Goal: Information Seeking & Learning: Find specific fact

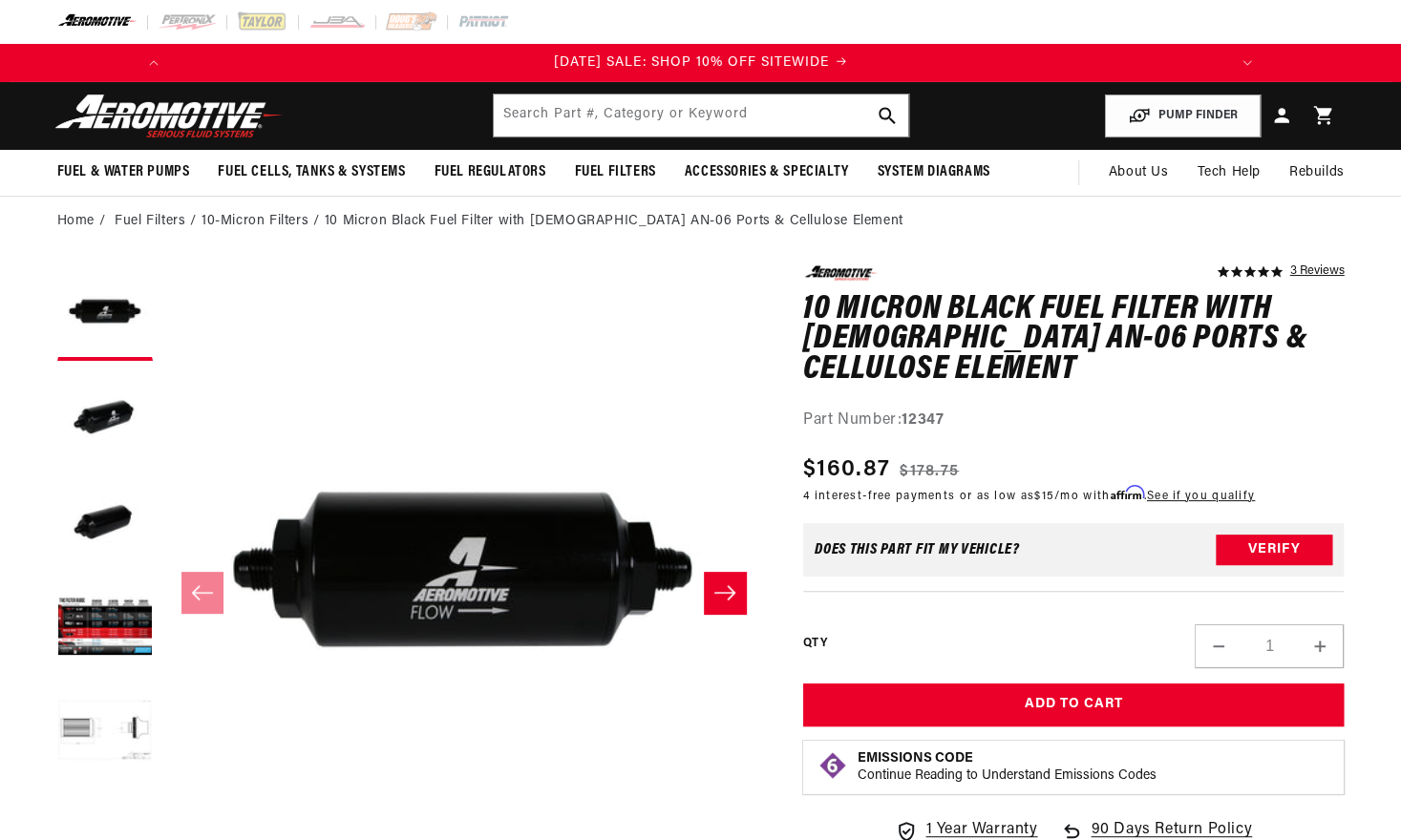
click at [723, 593] on icon "Slide right" at bounding box center [724, 593] width 21 height 14
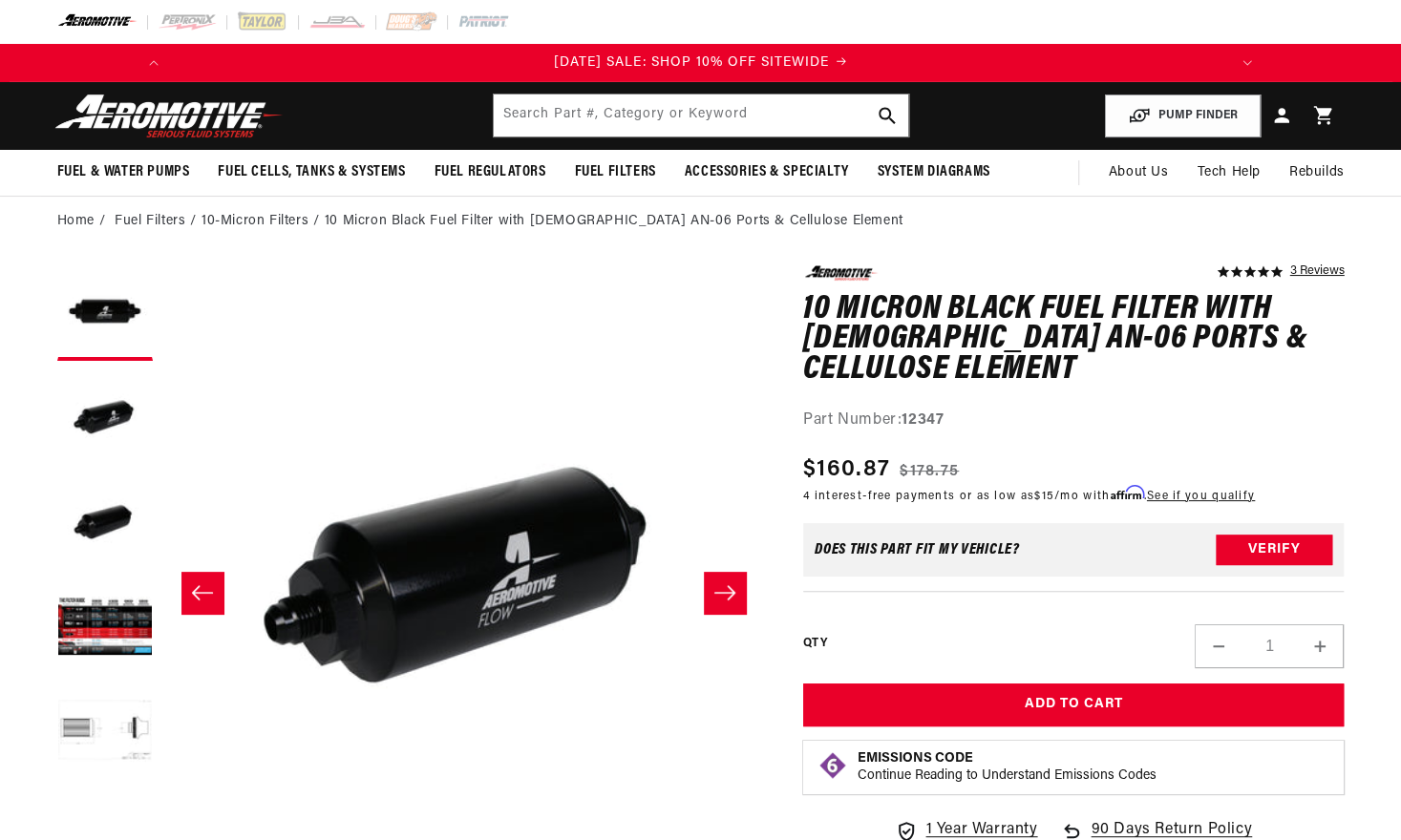
click at [723, 593] on icon "Slide right" at bounding box center [724, 593] width 21 height 14
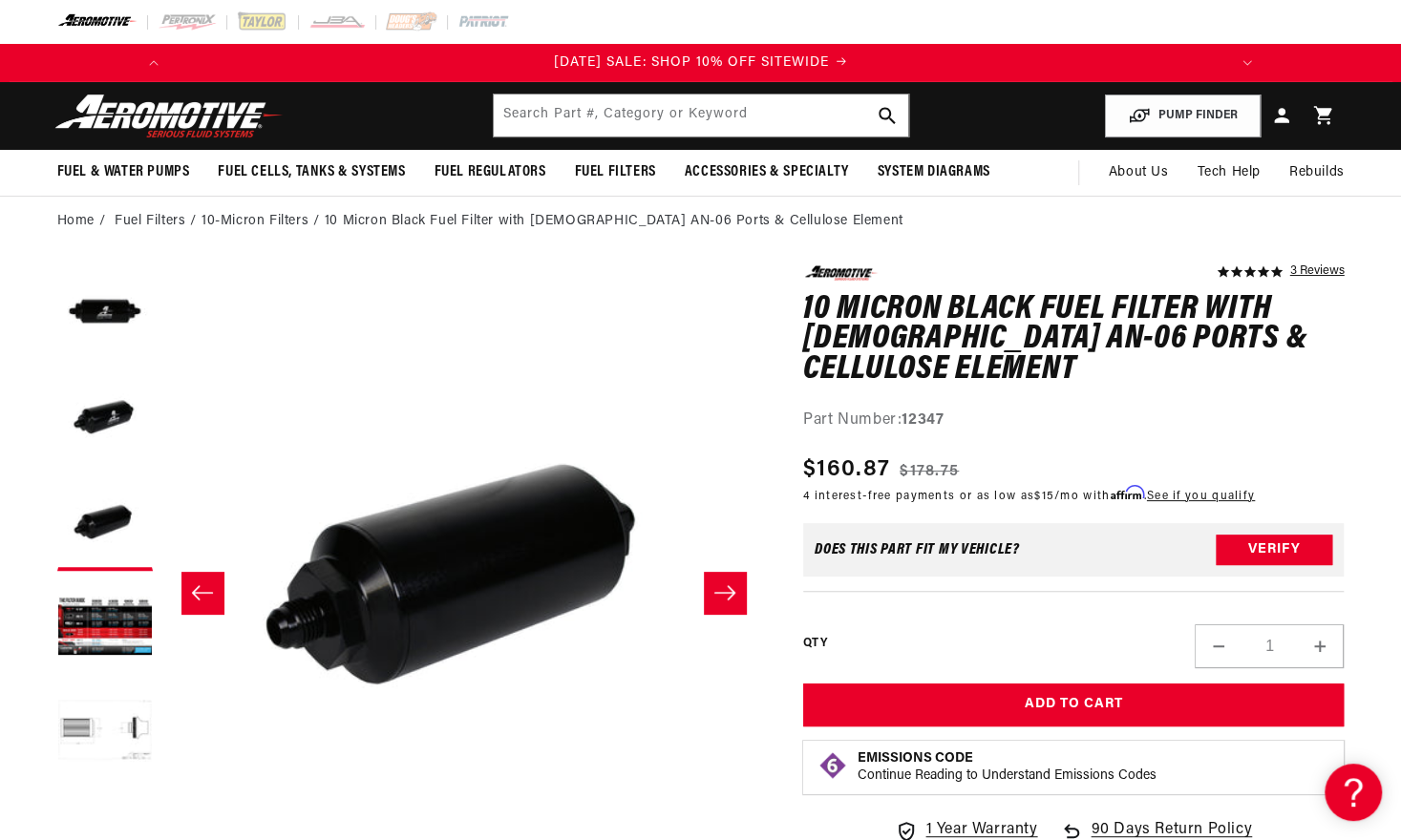
click at [722, 593] on icon "Slide right" at bounding box center [724, 593] width 21 height 14
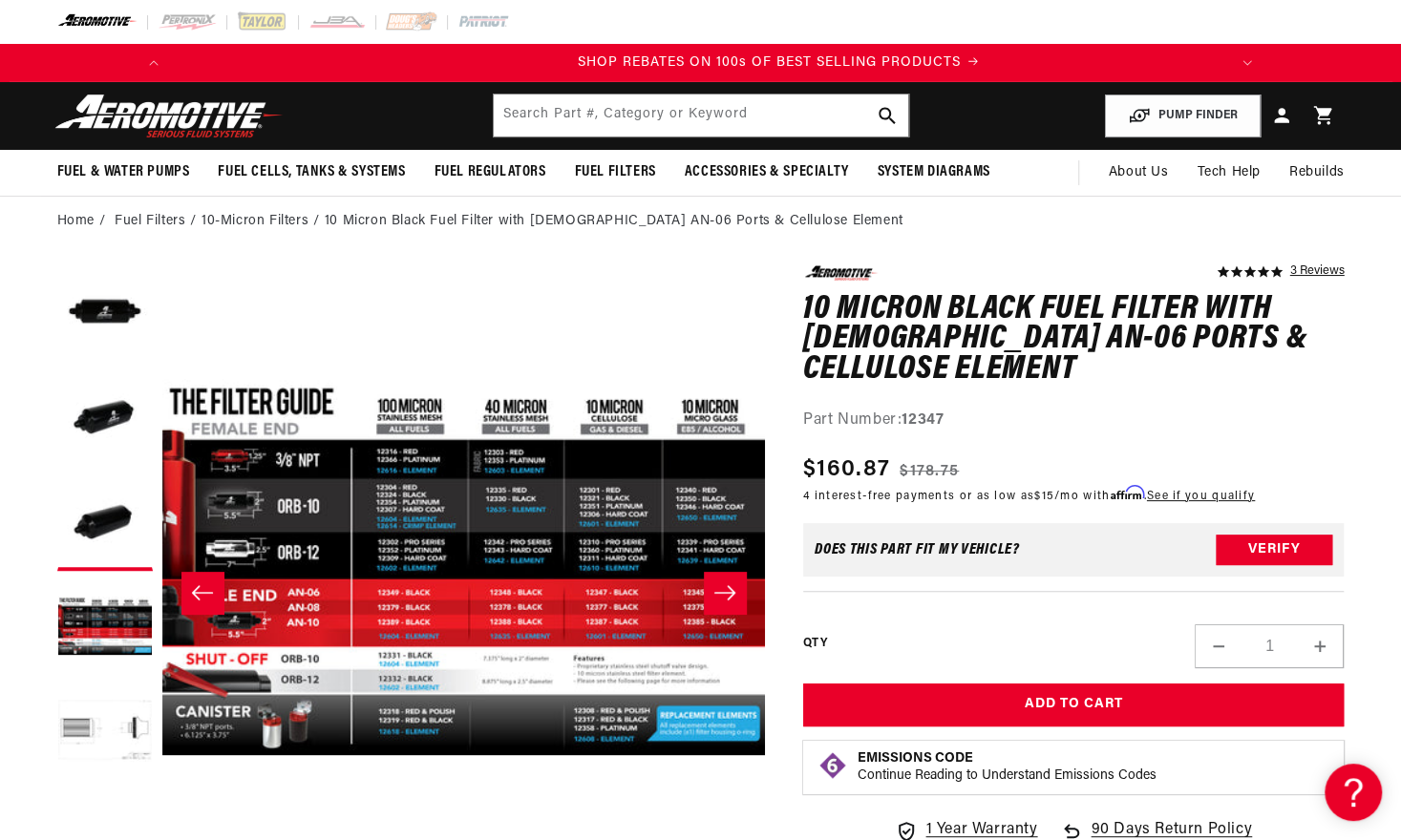
scroll to position [0, 1083]
click at [721, 593] on icon "Slide right" at bounding box center [724, 593] width 21 height 14
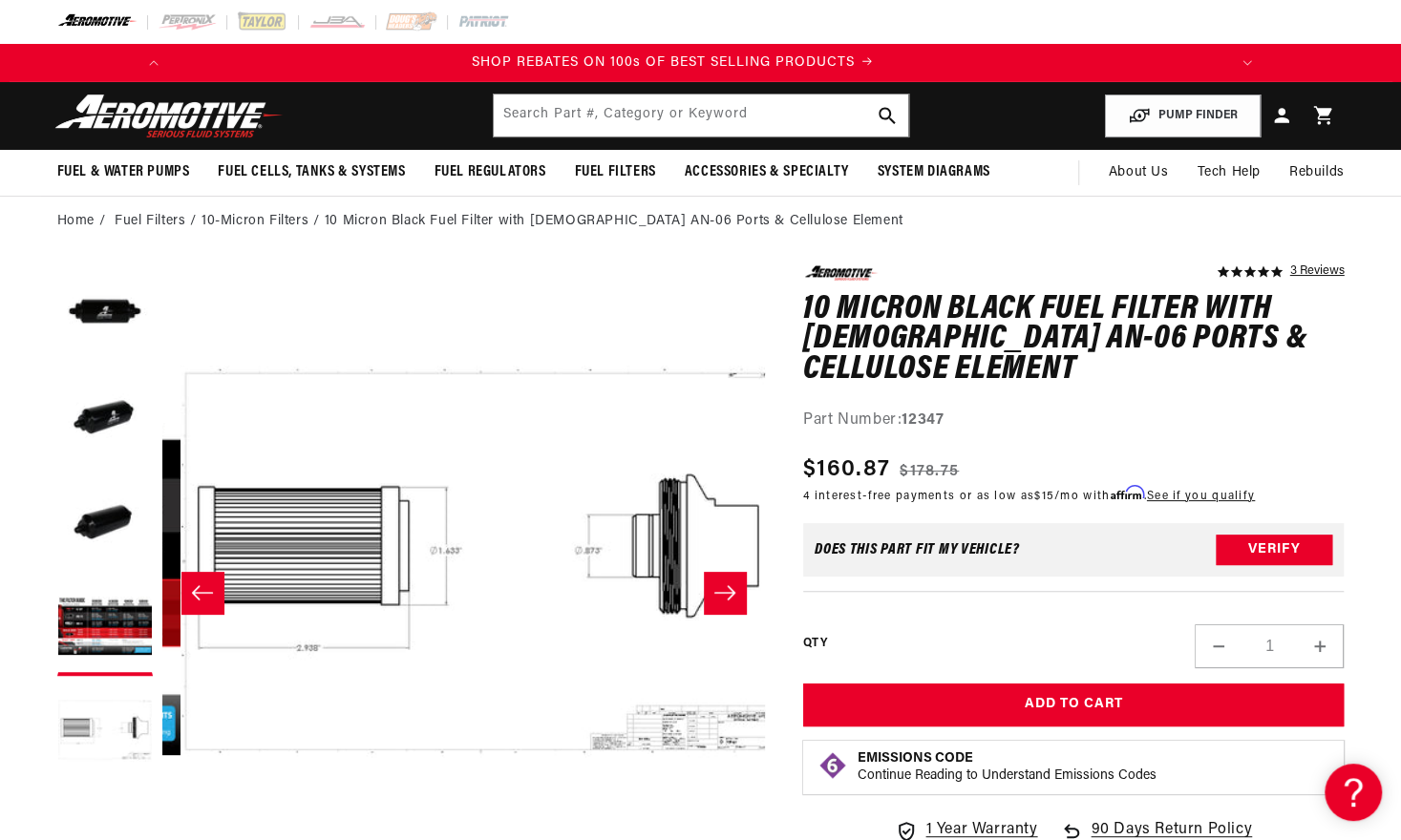
scroll to position [0, 2412]
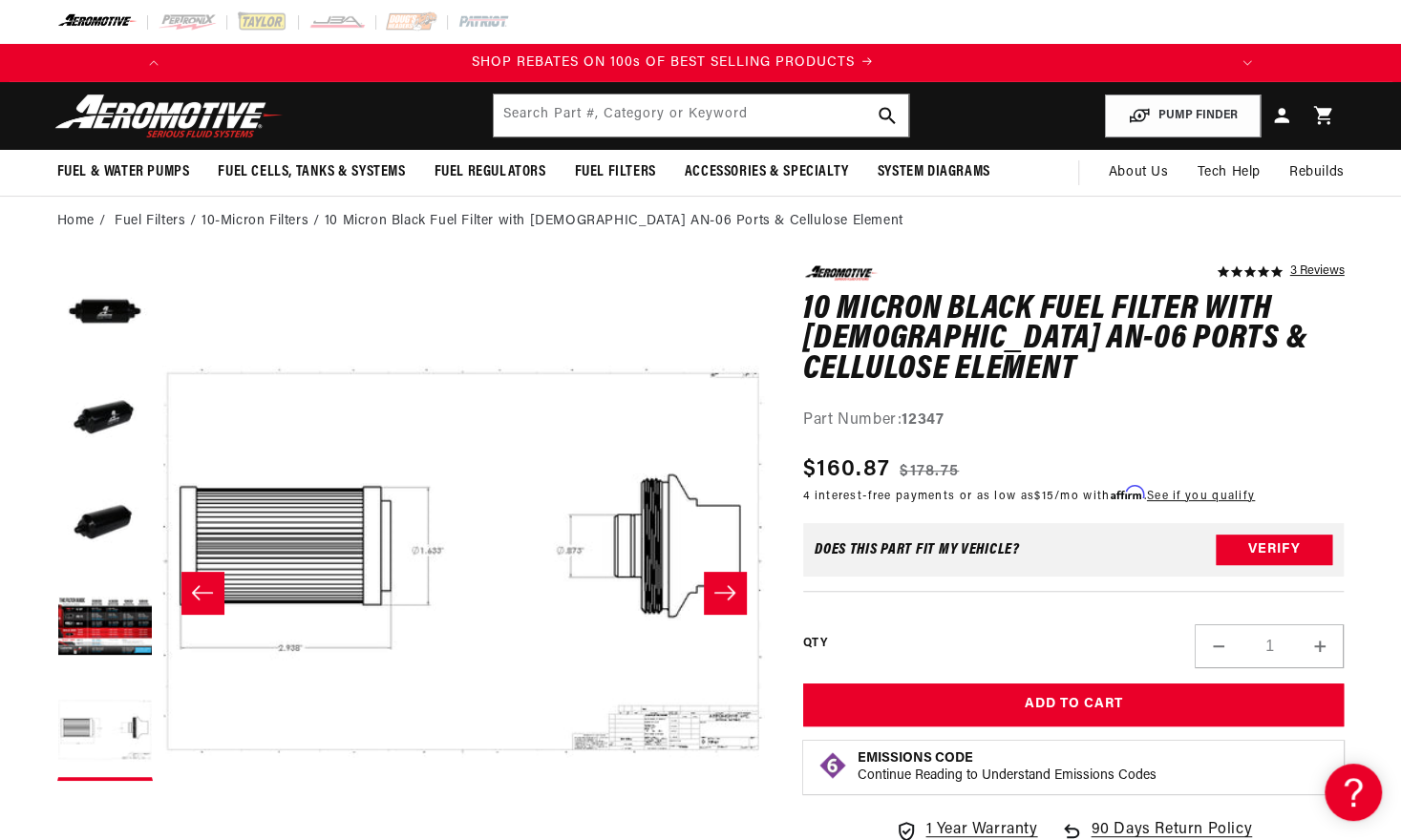
click at [721, 593] on icon "Slide right" at bounding box center [724, 593] width 21 height 14
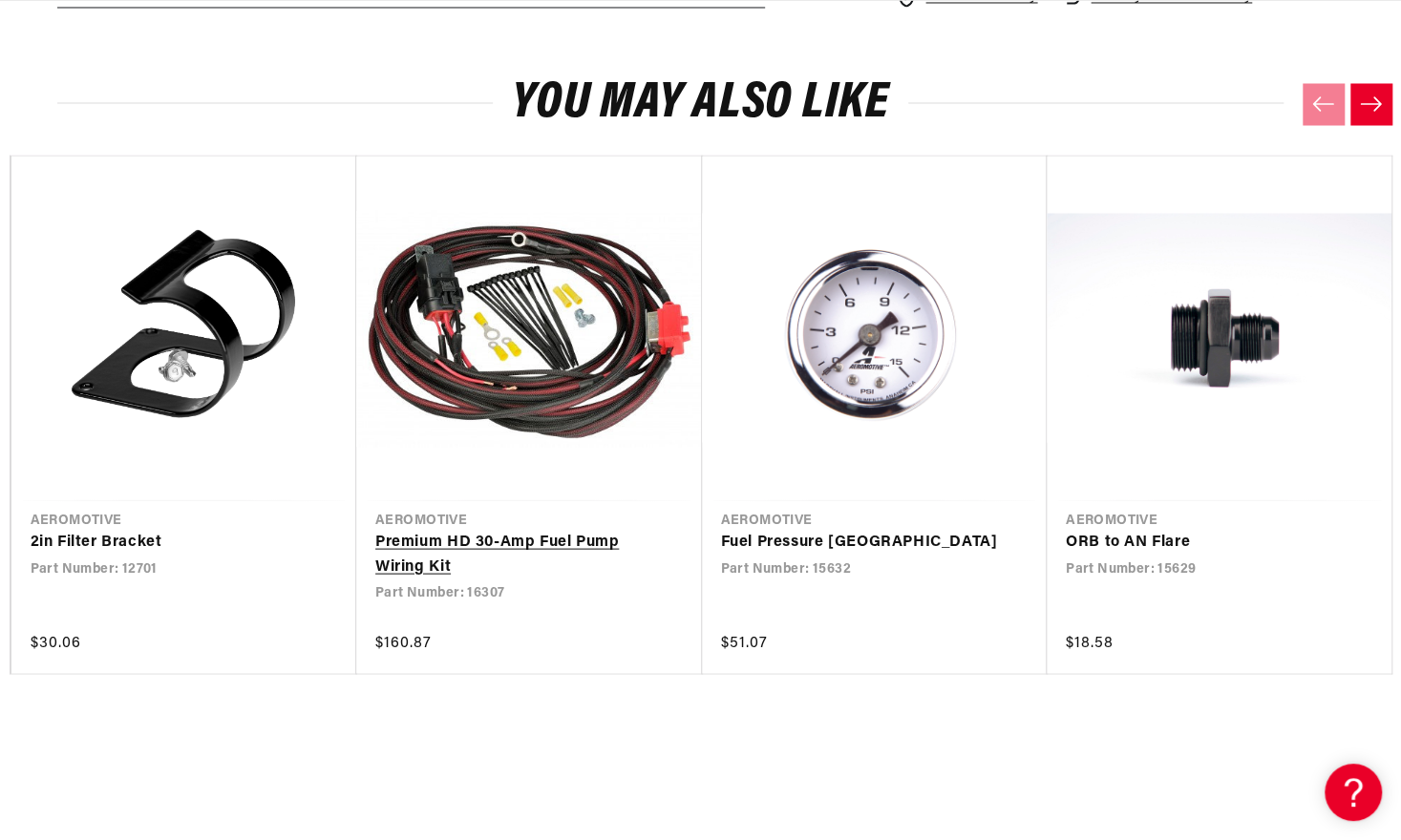
scroll to position [0, 1083]
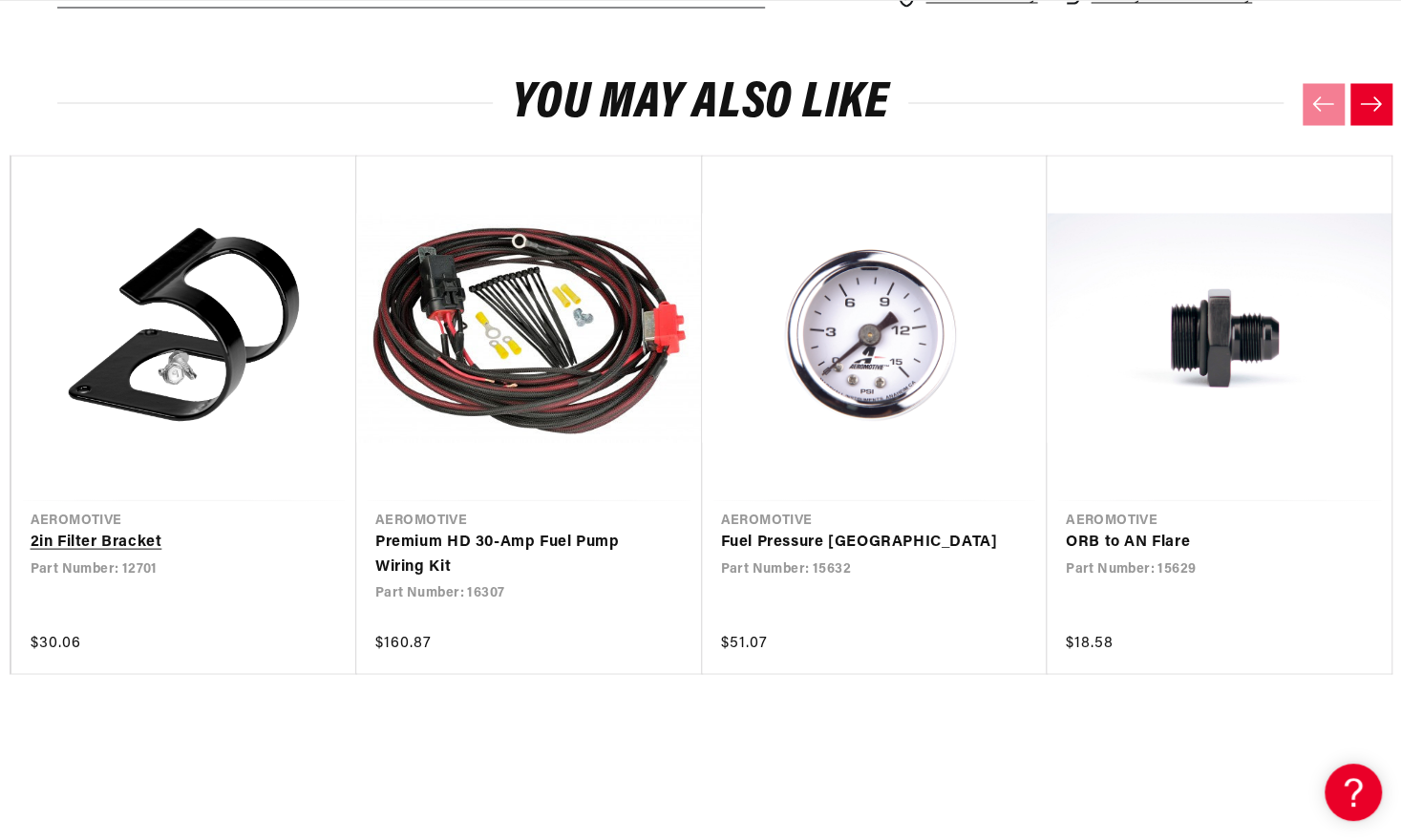
click at [84, 530] on link "2in Filter Bracket" at bounding box center [175, 542] width 288 height 25
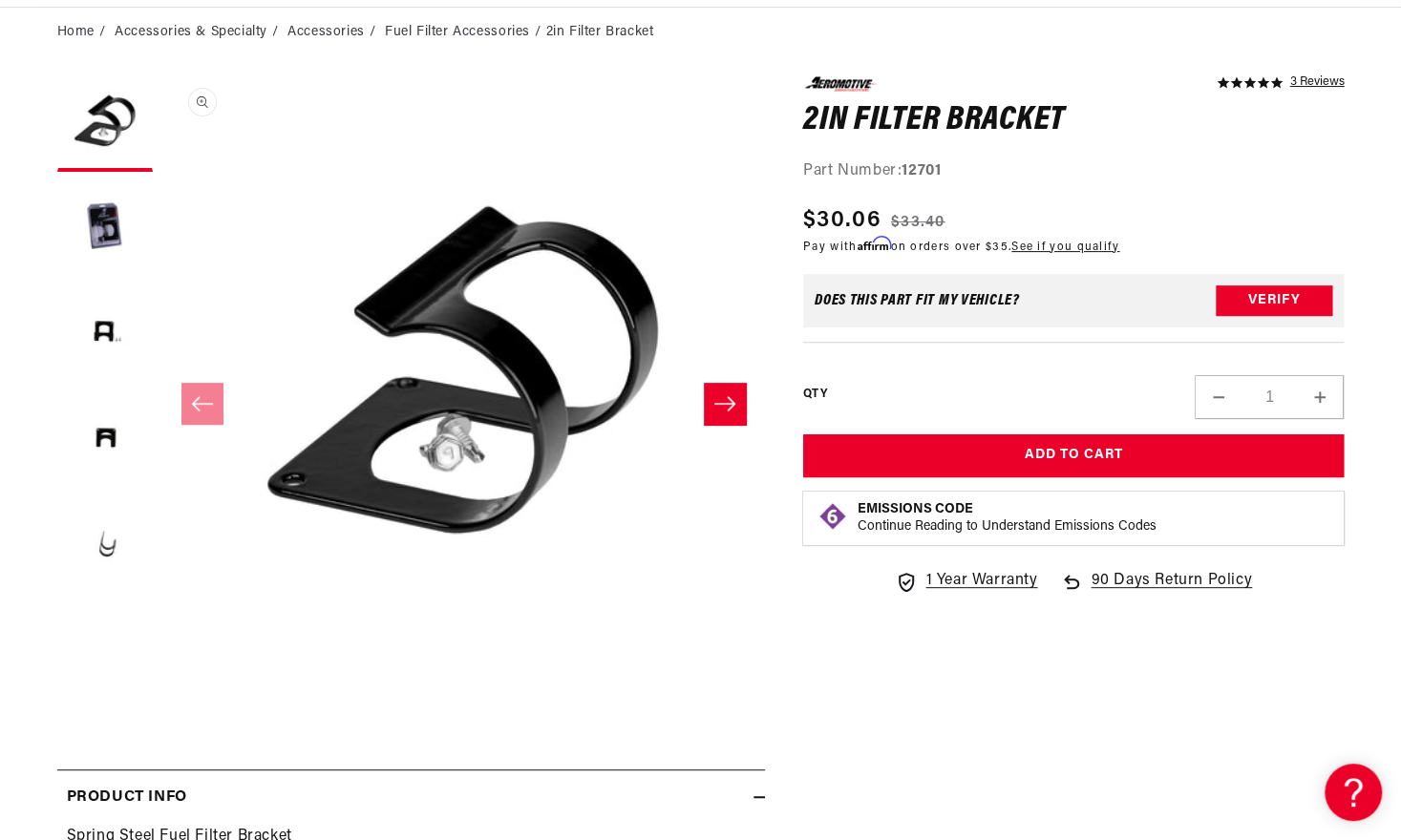
scroll to position [191, 0]
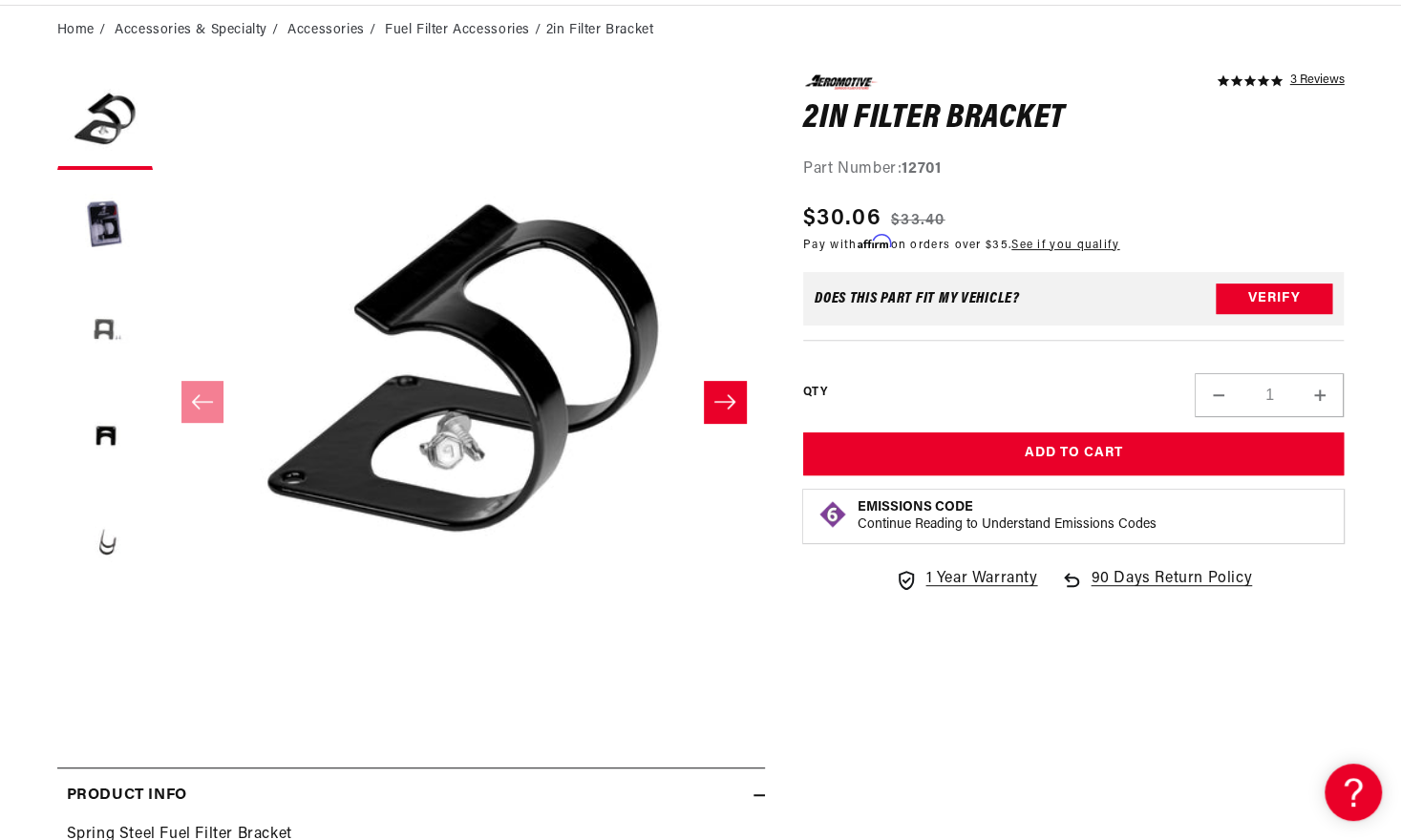
click at [94, 325] on button "Load image 3 in gallery view" at bounding box center [105, 332] width 96 height 96
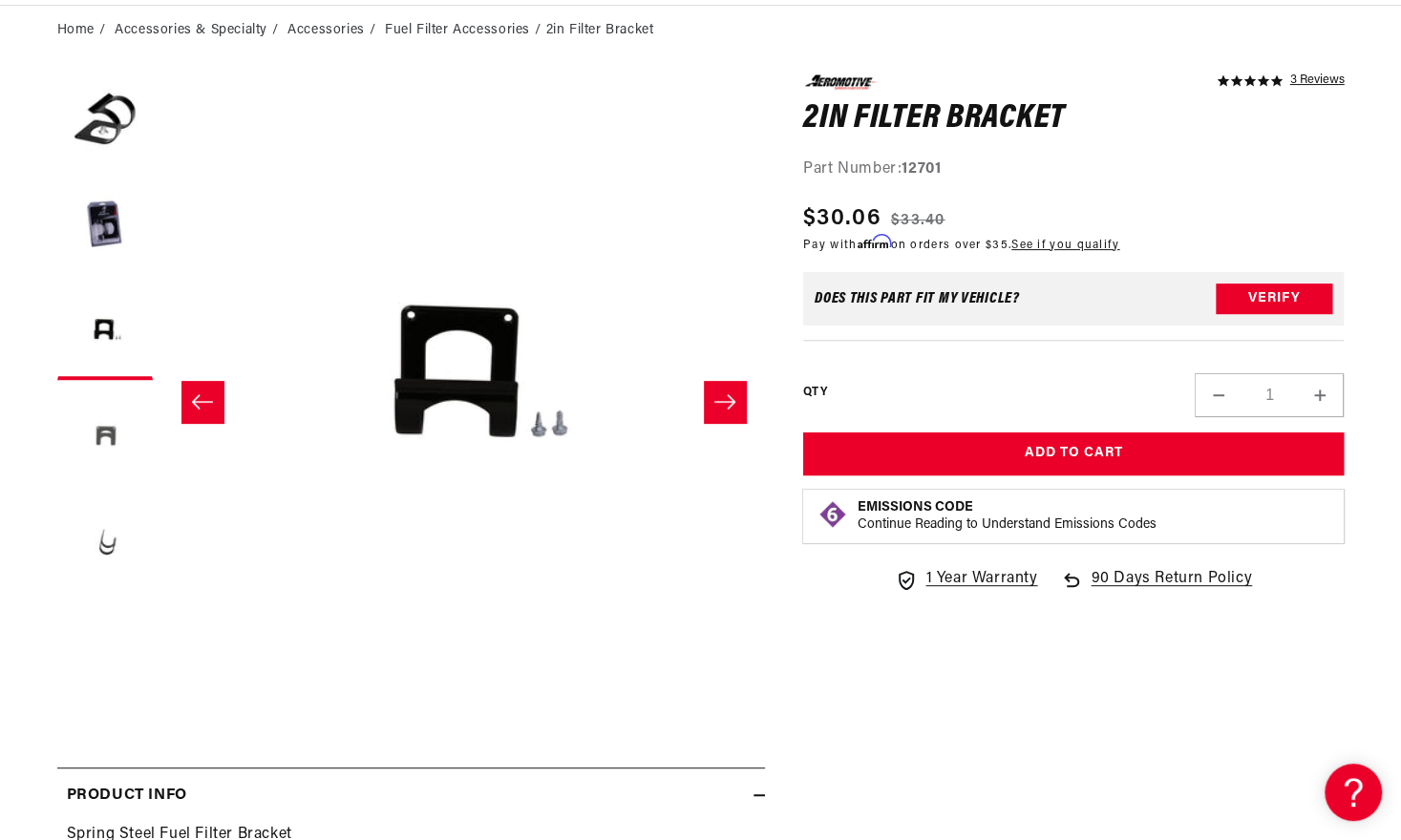
click at [117, 432] on button "Load image 4 in gallery view" at bounding box center [105, 437] width 96 height 96
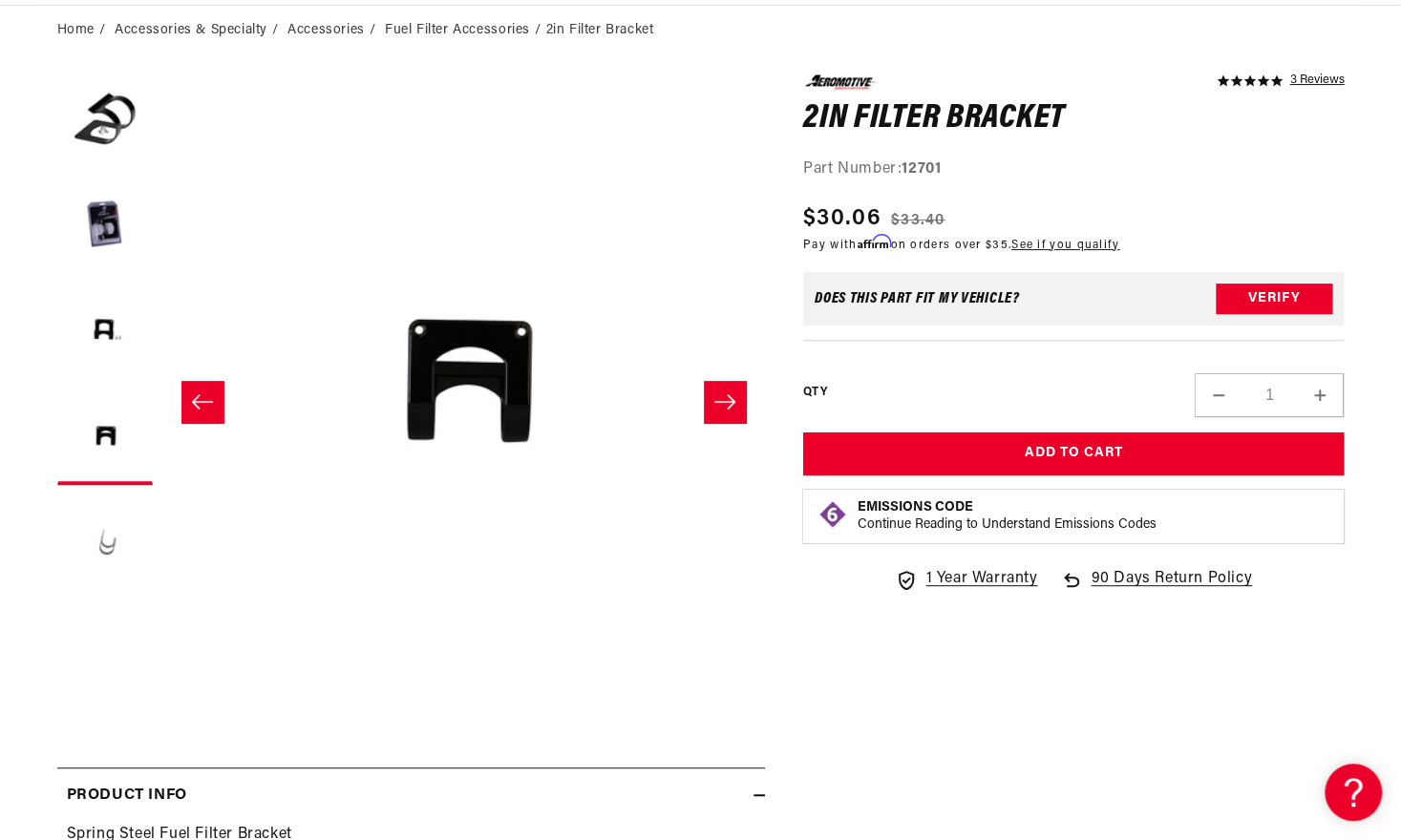
scroll to position [0, 1082]
click at [130, 512] on button "Load image 5 in gallery view" at bounding box center [105, 543] width 96 height 96
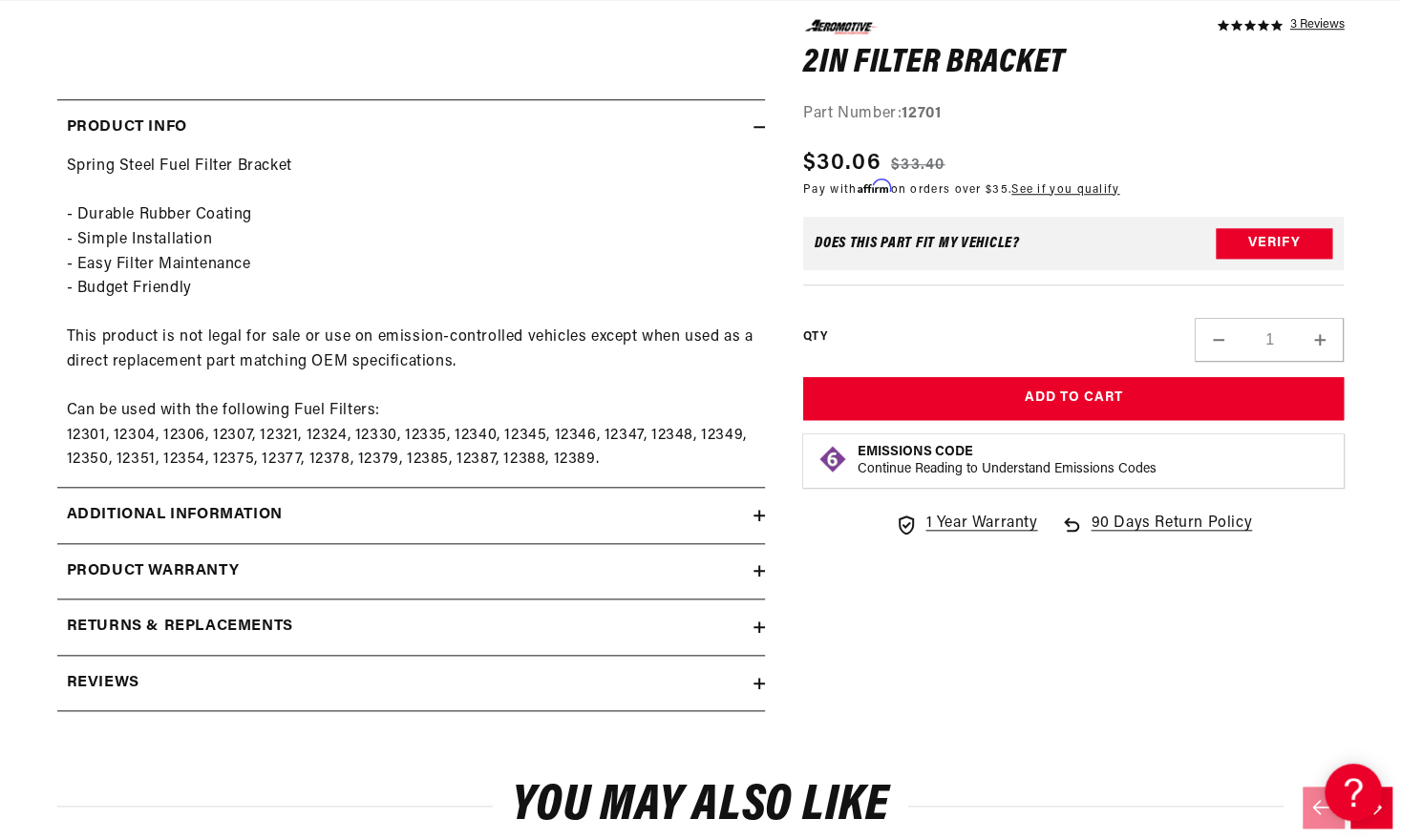
scroll to position [0, 2166]
drag, startPoint x: 61, startPoint y: 435, endPoint x: 324, endPoint y: 415, distance: 263.8
click at [324, 415] on div "Spring Steel Fuel Filter Bracket - Durable Rubber Coating - Simple Installation…" at bounding box center [410, 313] width 707 height 318
click at [305, 412] on div "Spring Steel Fuel Filter Bracket - Durable Rubber Coating - Simple Installation…" at bounding box center [410, 313] width 707 height 318
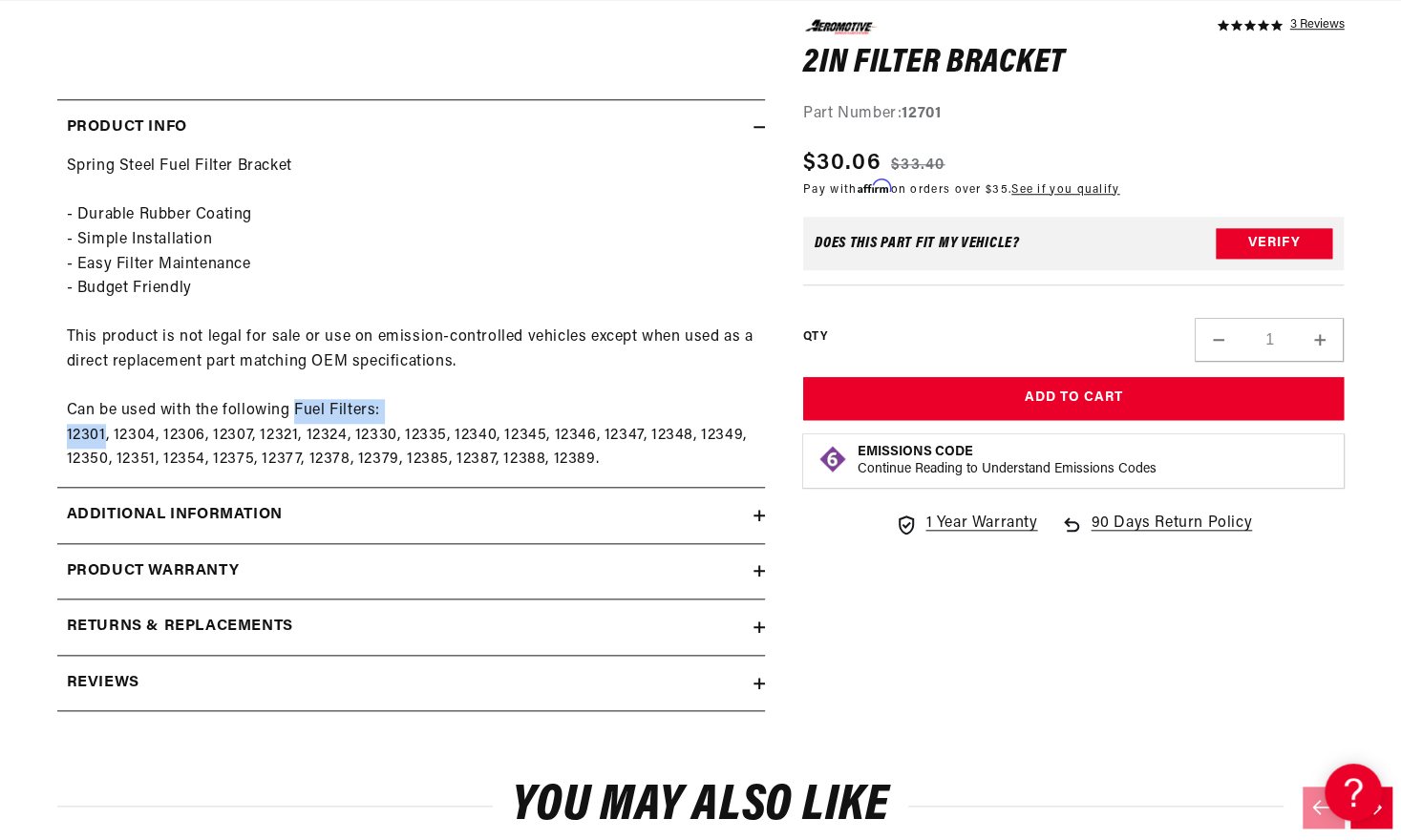
drag, startPoint x: 298, startPoint y: 412, endPoint x: 103, endPoint y: 427, distance: 195.6
click at [103, 428] on div "Spring Steel Fuel Filter Bracket - Durable Rubber Coating - Simple Installation…" at bounding box center [410, 313] width 707 height 318
copy div "Fuel Filters: 12301"
drag, startPoint x: 449, startPoint y: 433, endPoint x: 488, endPoint y: 433, distance: 39.0
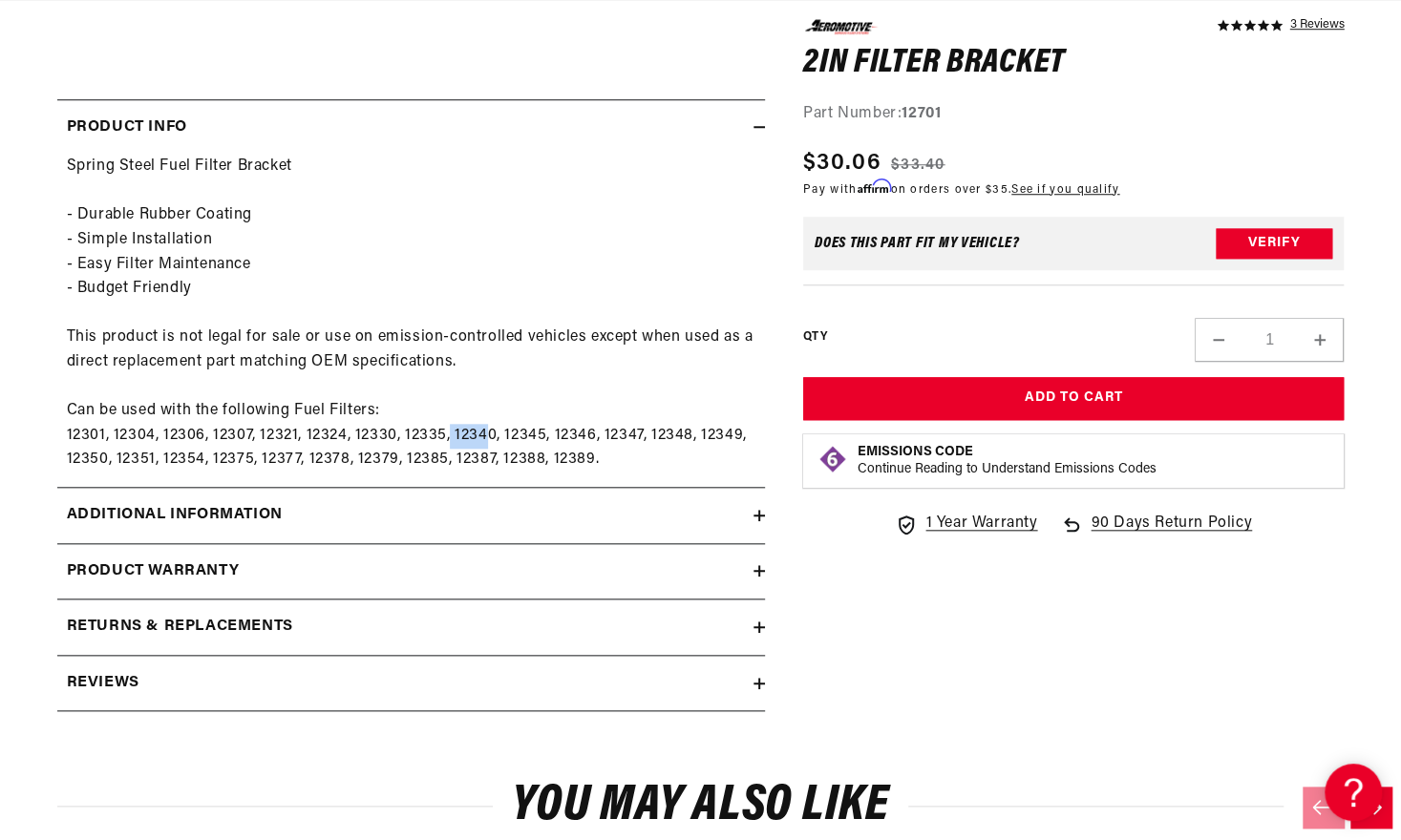
click at [488, 433] on div "Spring Steel Fuel Filter Bracket - Durable Rubber Coating - Simple Installation…" at bounding box center [410, 313] width 707 height 318
click at [499, 434] on div "Spring Steel Fuel Filter Bracket - Durable Rubber Coating - Simple Installation…" at bounding box center [410, 313] width 707 height 318
drag, startPoint x: 492, startPoint y: 434, endPoint x: 448, endPoint y: 431, distance: 44.1
click at [448, 431] on div "Spring Steel Fuel Filter Bracket - Durable Rubber Coating - Simple Installation…" at bounding box center [410, 313] width 707 height 318
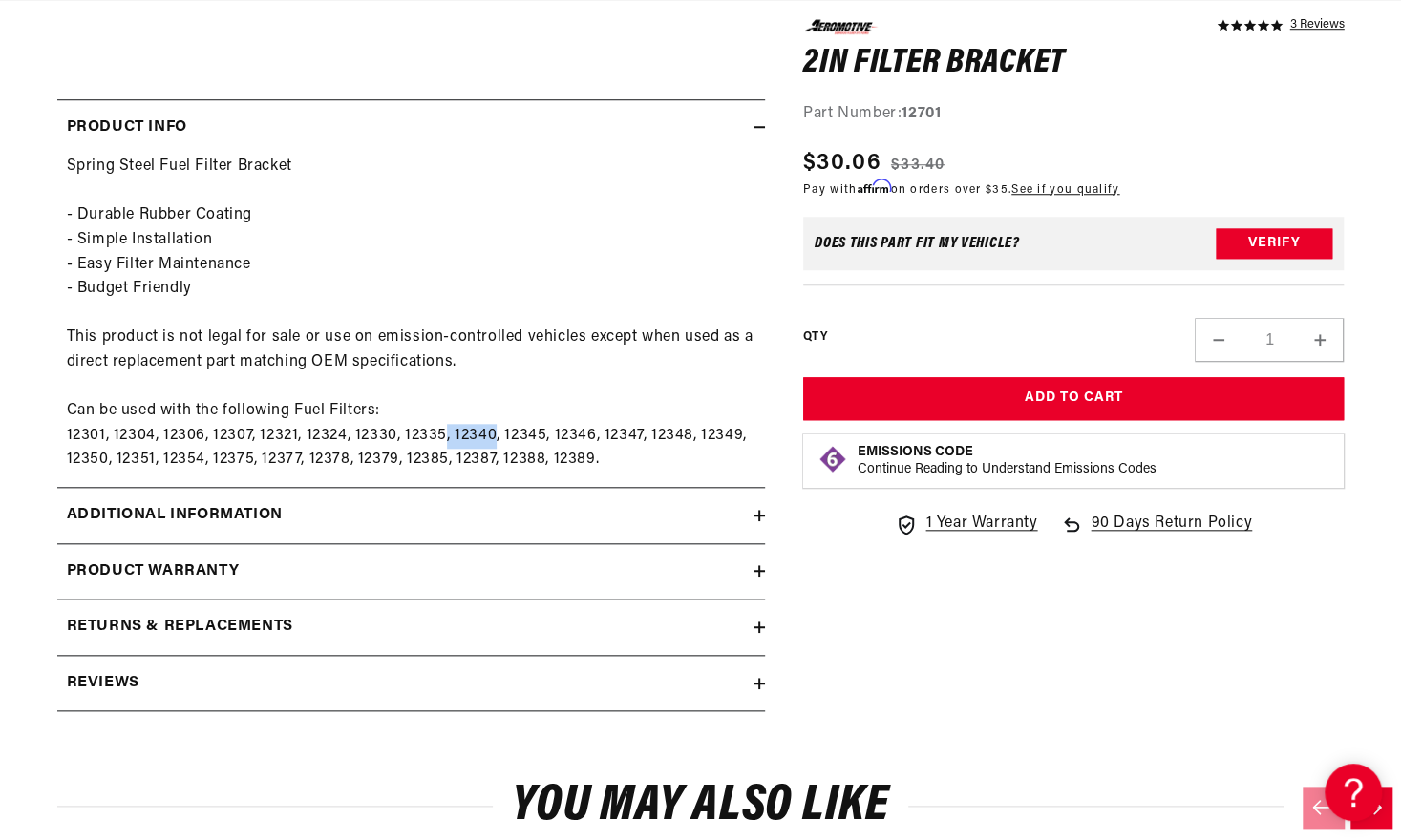
copy div ", 12340"
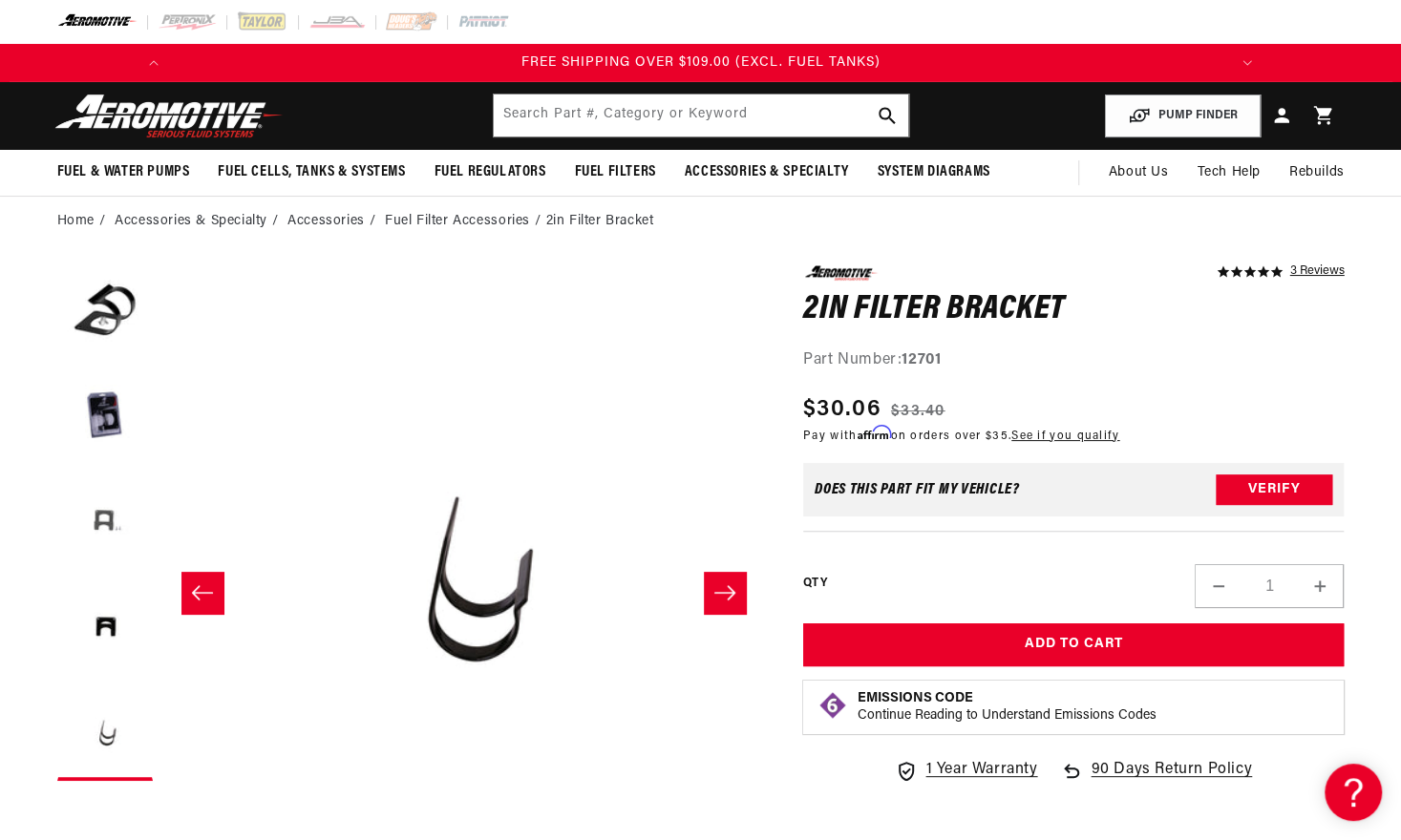
click at [123, 530] on button "Load image 3 in gallery view" at bounding box center [105, 524] width 96 height 96
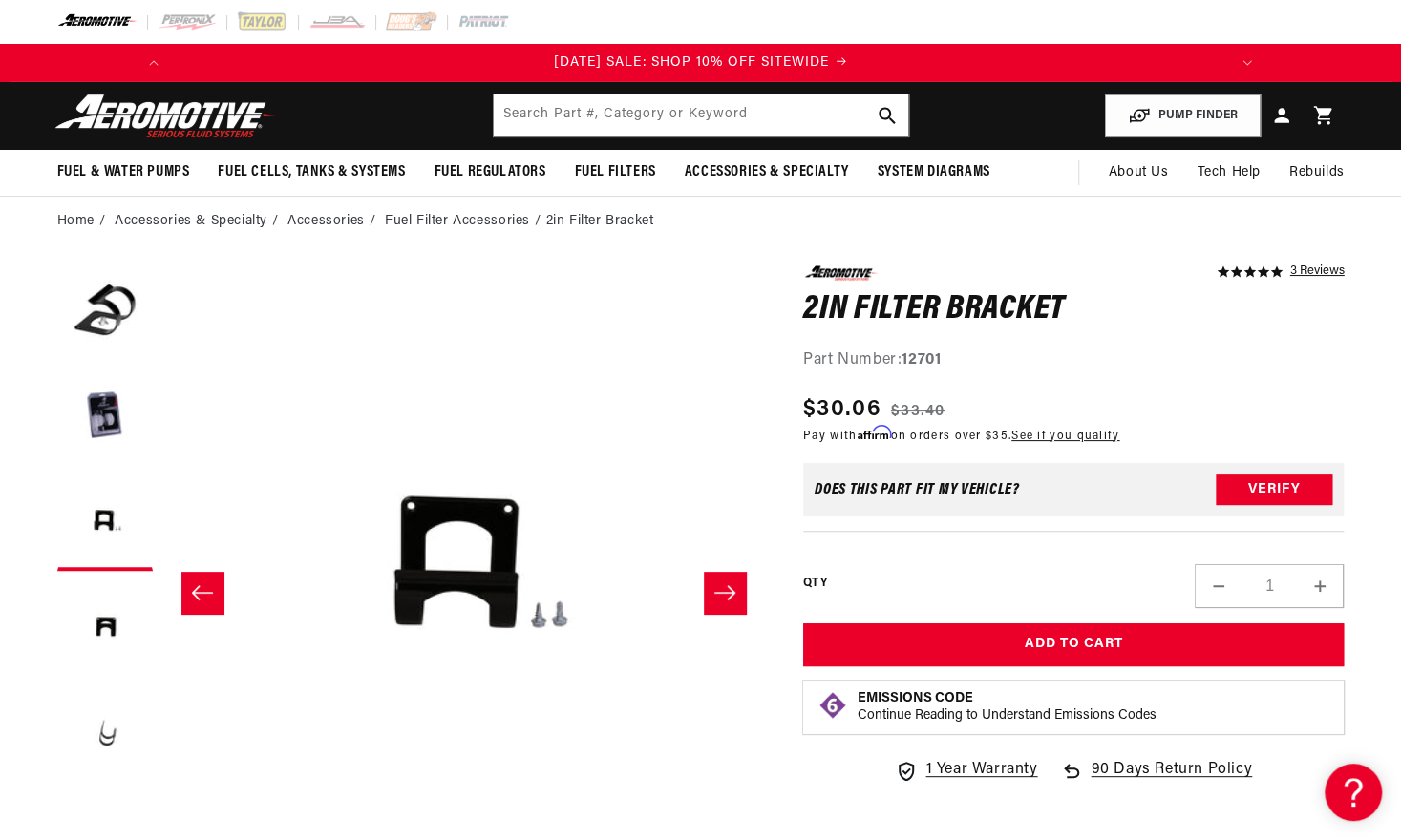
click at [145, 470] on ul "Gallery Viewer" at bounding box center [105, 523] width 96 height 516
click at [116, 434] on button "Load image 2 in gallery view" at bounding box center [105, 418] width 96 height 96
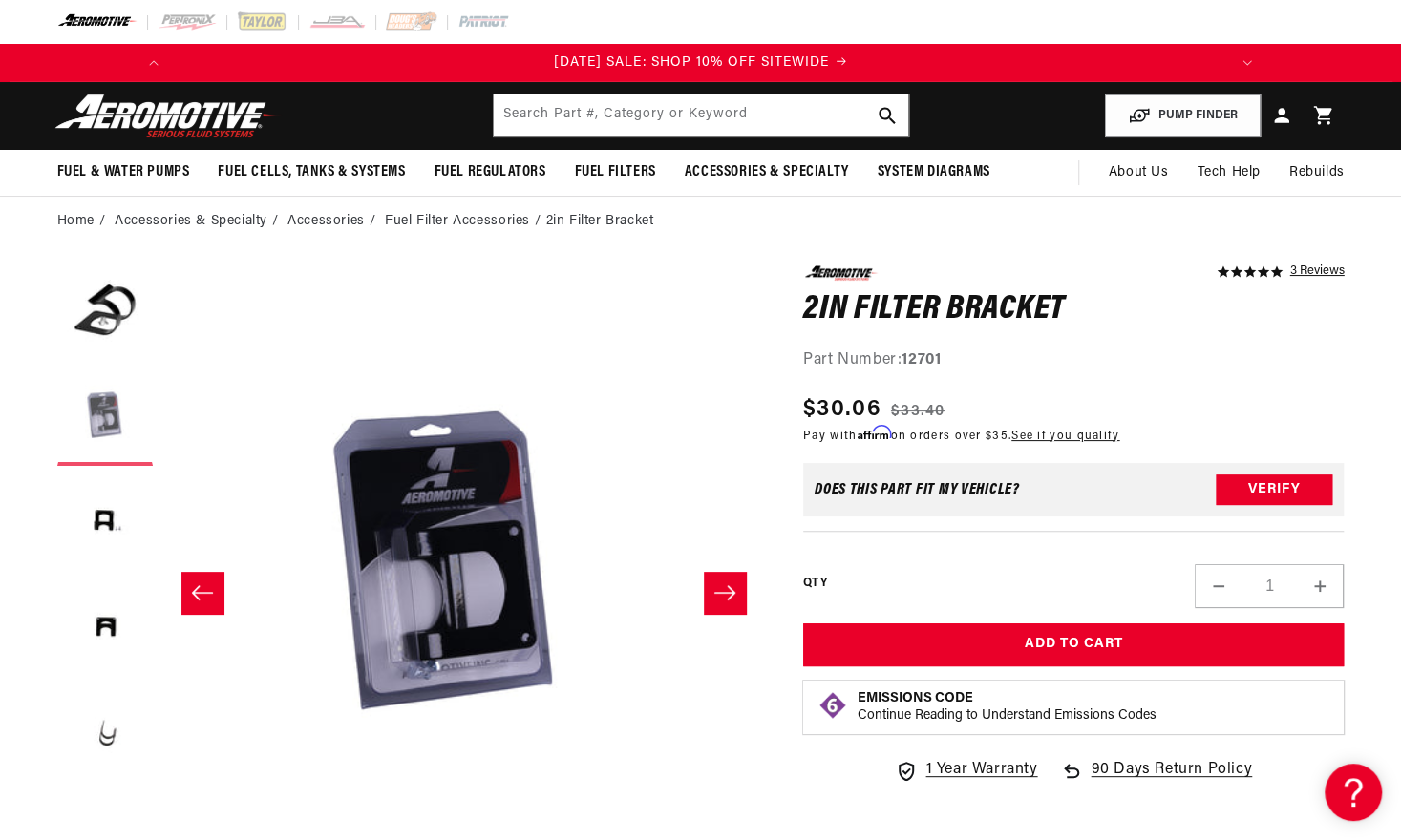
scroll to position [1, 603]
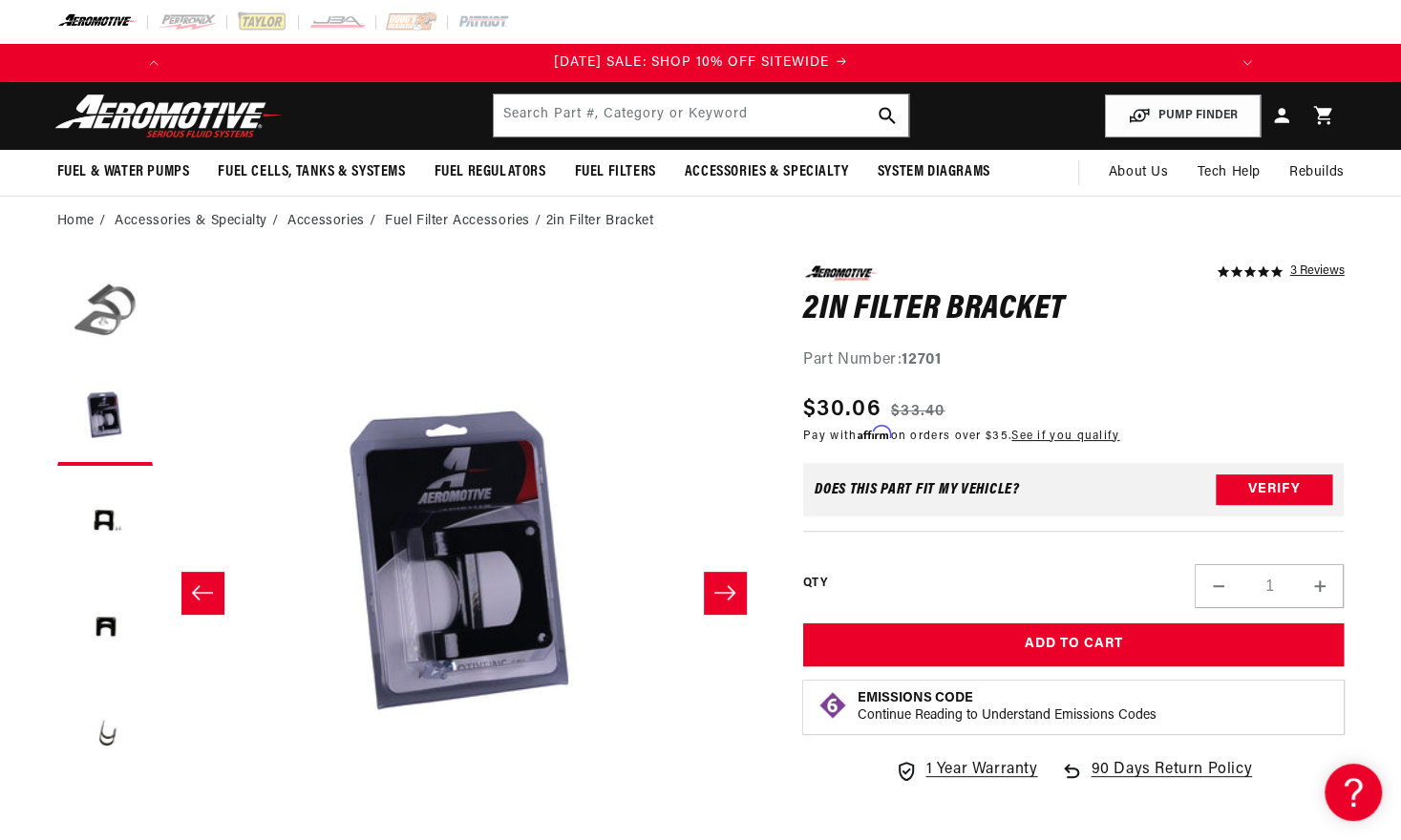
click at [123, 345] on button "Load image 1 in gallery view" at bounding box center [105, 313] width 96 height 96
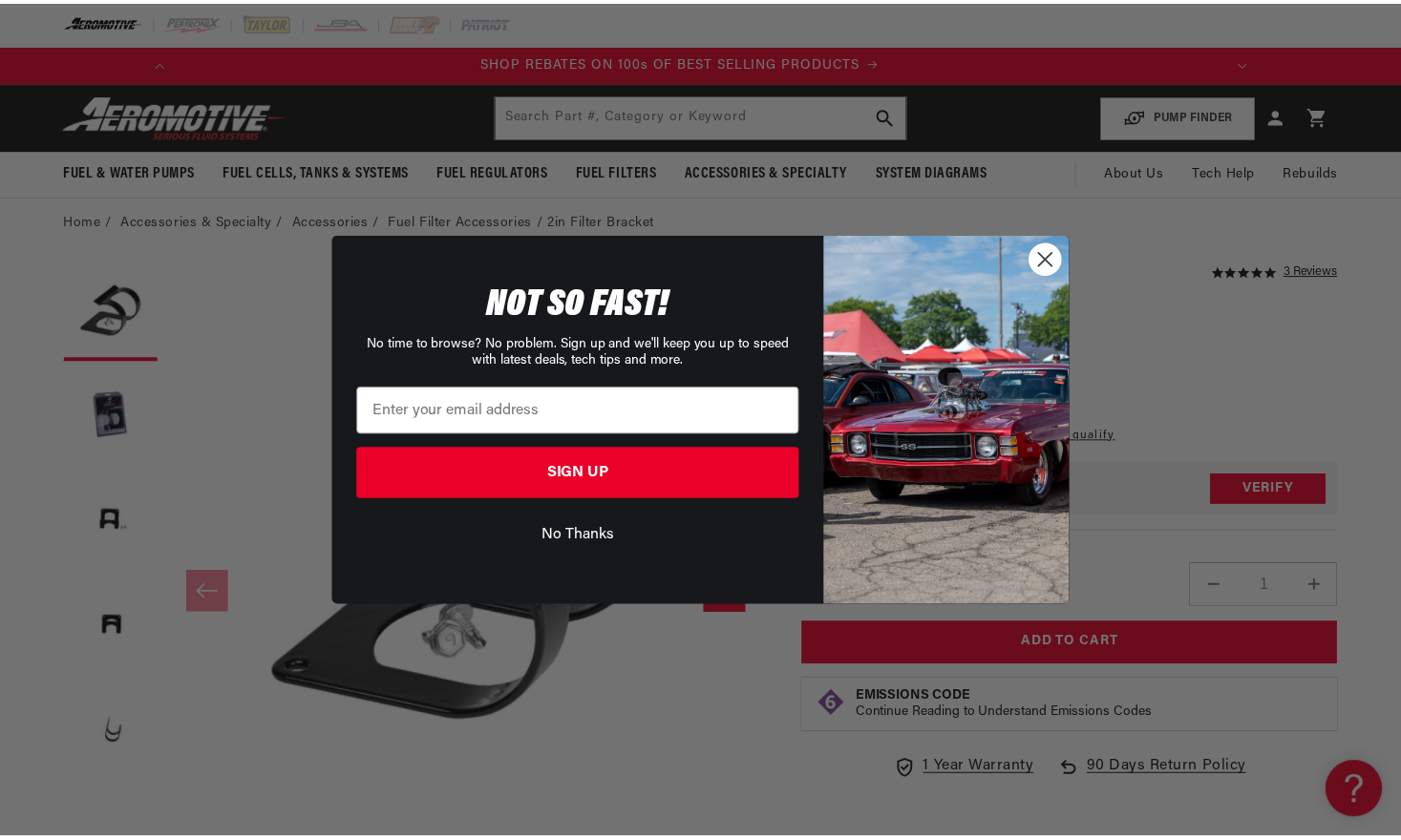
scroll to position [0, 1083]
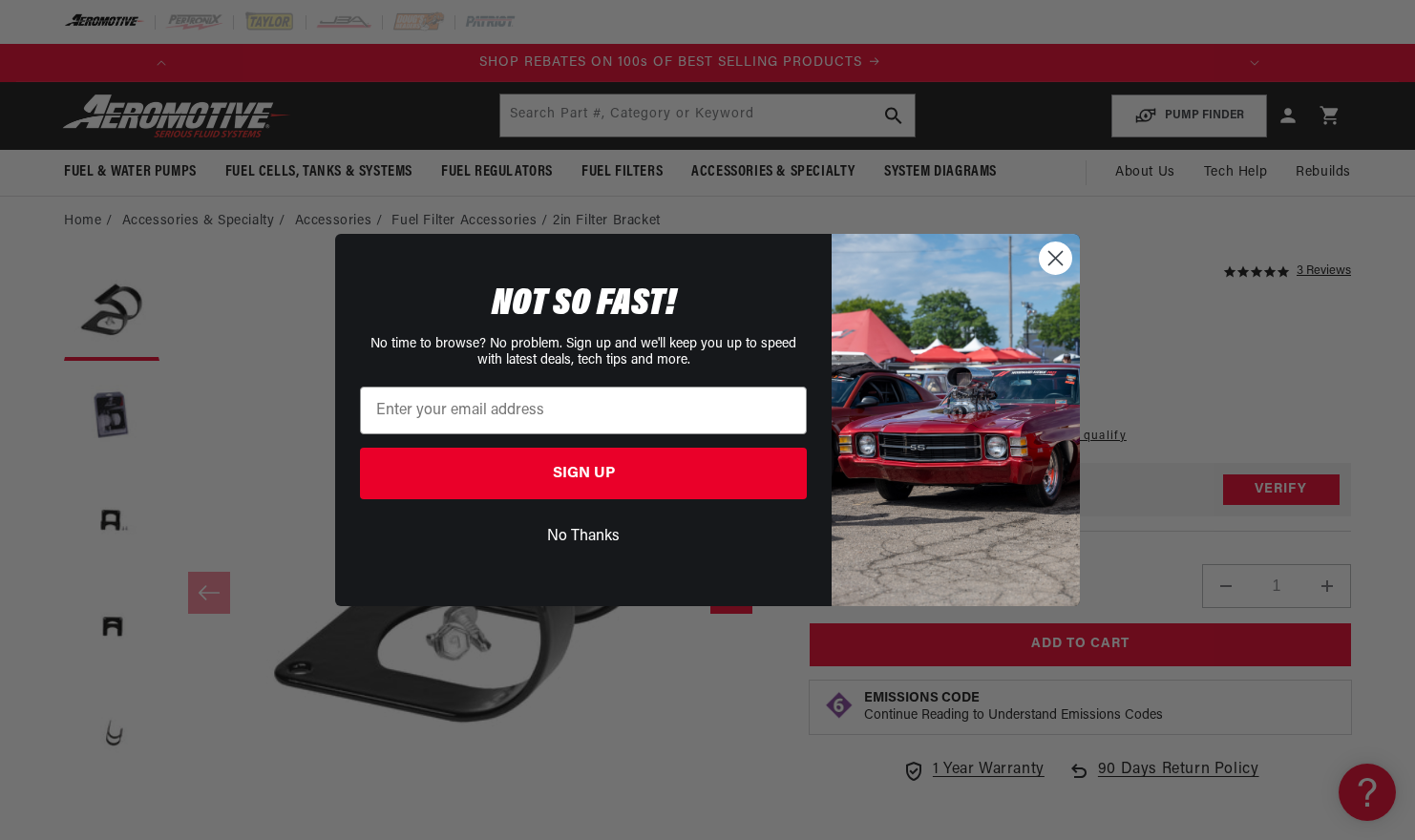
click at [1054, 266] on circle "Close dialog" at bounding box center [1056, 258] width 32 height 32
